Goal: Navigation & Orientation: Find specific page/section

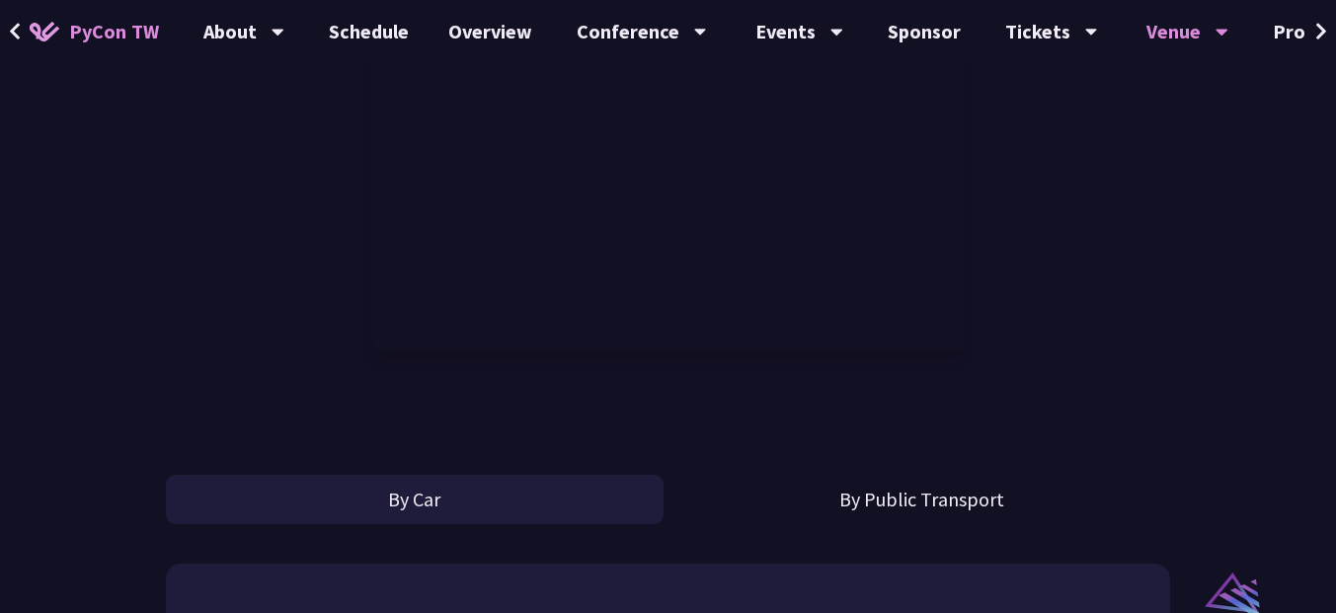
scroll to position [1185, 0]
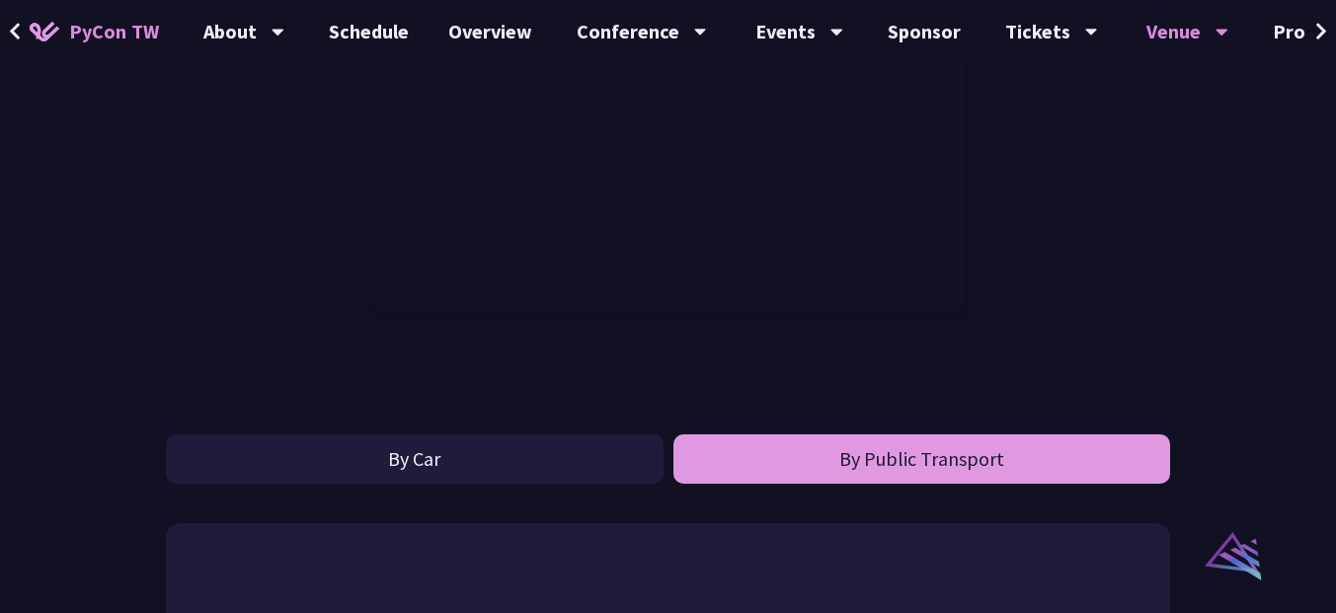
click at [863, 451] on button "By Public Transport" at bounding box center [921, 458] width 497 height 49
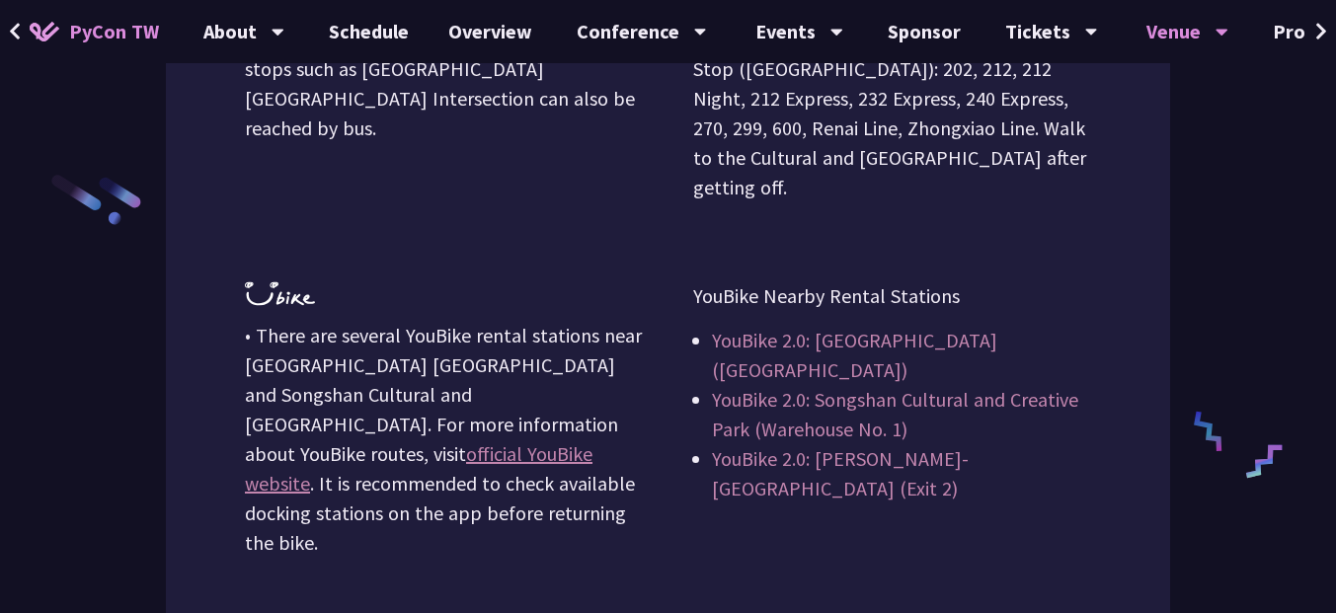
scroll to position [2606, 0]
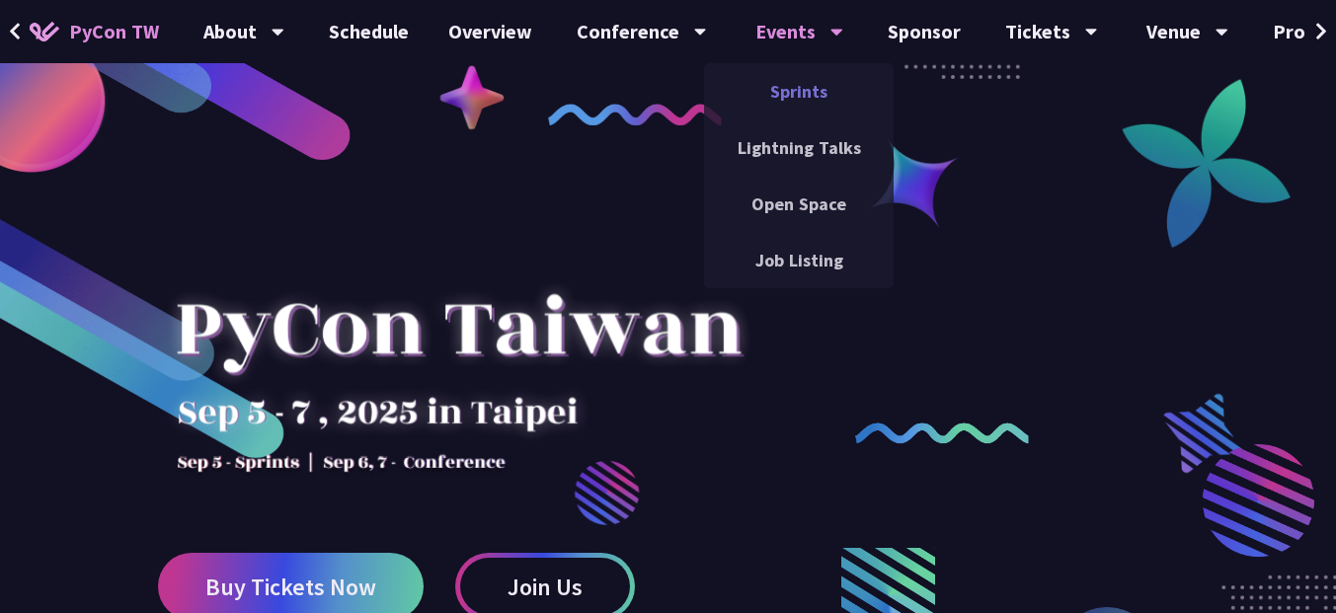
click at [805, 98] on link "Sprints" at bounding box center [799, 91] width 190 height 46
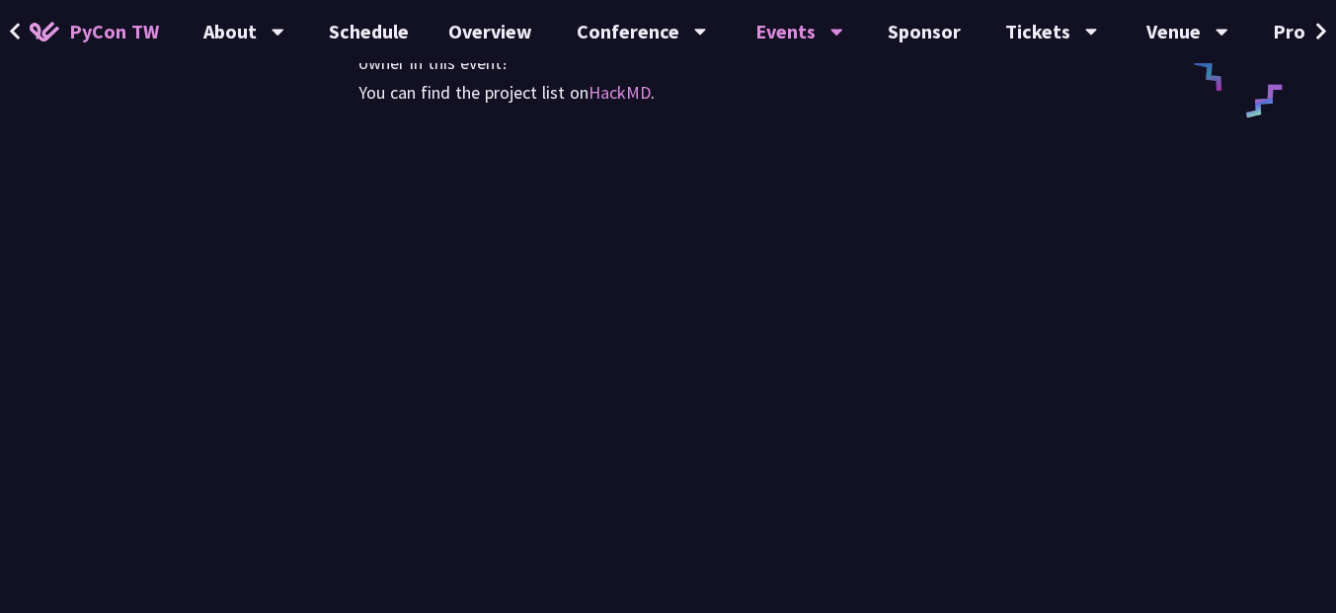
scroll to position [1066, 0]
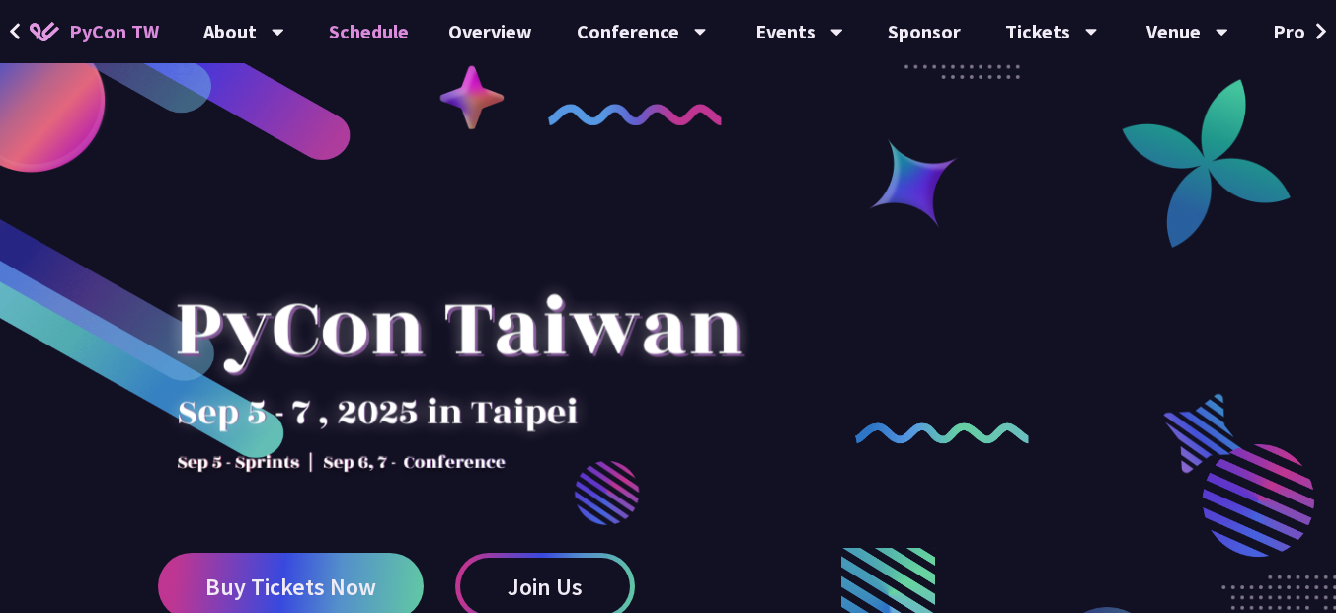
click at [387, 33] on link "Schedule" at bounding box center [368, 31] width 119 height 63
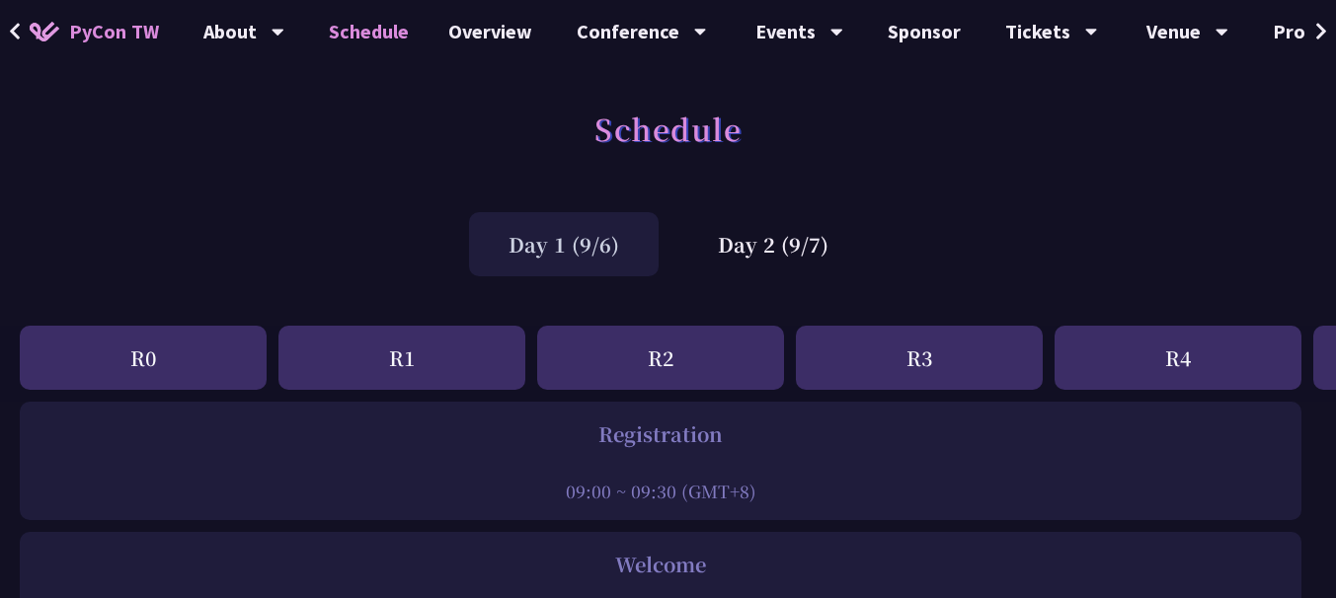
click at [679, 353] on div "R2" at bounding box center [660, 358] width 247 height 64
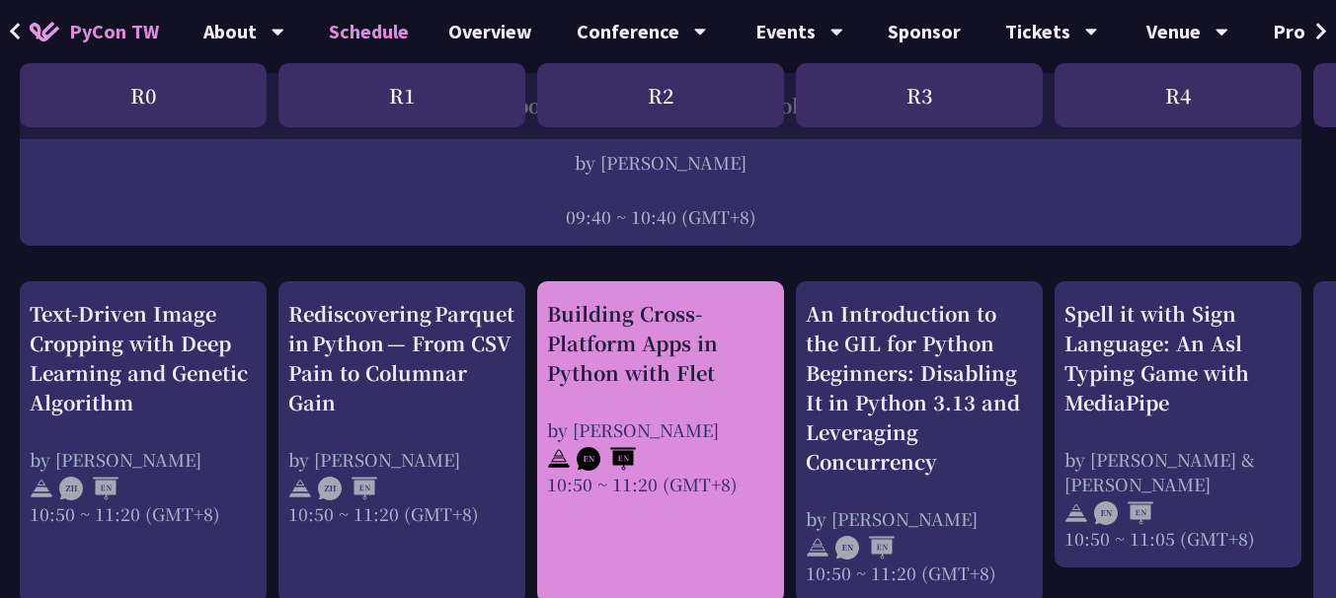
scroll to position [592, 0]
